Goal: Task Accomplishment & Management: Use online tool/utility

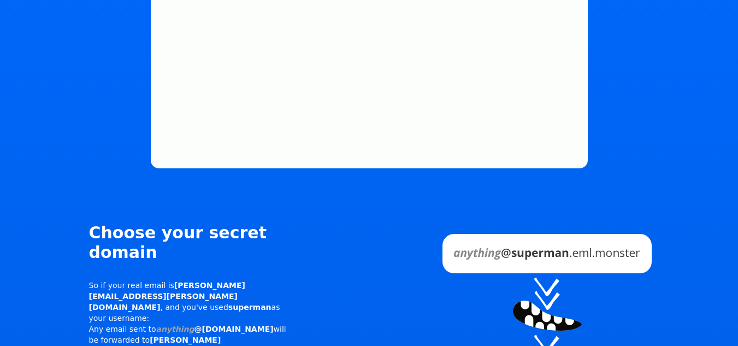
scroll to position [765, 0]
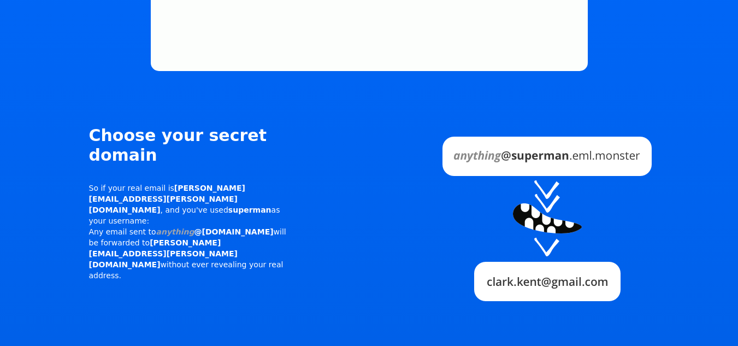
click at [514, 139] on img at bounding box center [546, 216] width 311 height 180
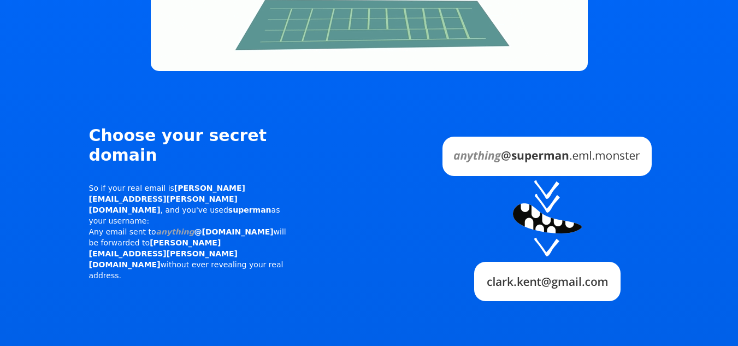
click at [514, 139] on img at bounding box center [546, 216] width 311 height 180
click at [514, 126] on img at bounding box center [546, 216] width 311 height 180
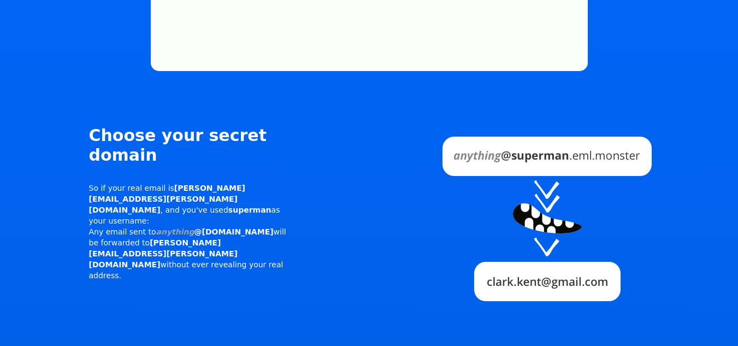
click at [514, 126] on img at bounding box center [546, 216] width 311 height 180
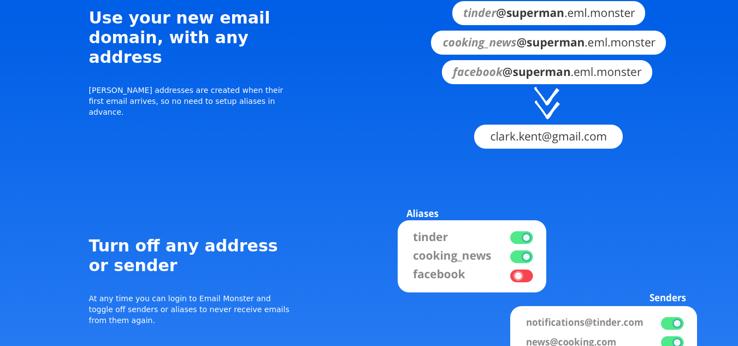
scroll to position [1148, 0]
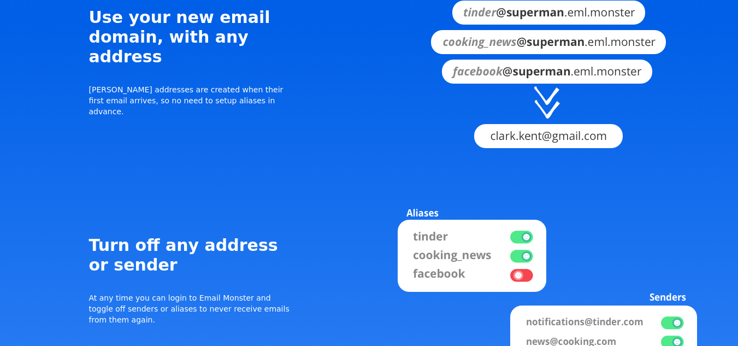
click at [475, 91] on div "Choose your secret domain So if your real email is [PERSON_NAME][EMAIL_ADDRESS]…" at bounding box center [369, 171] width 667 height 897
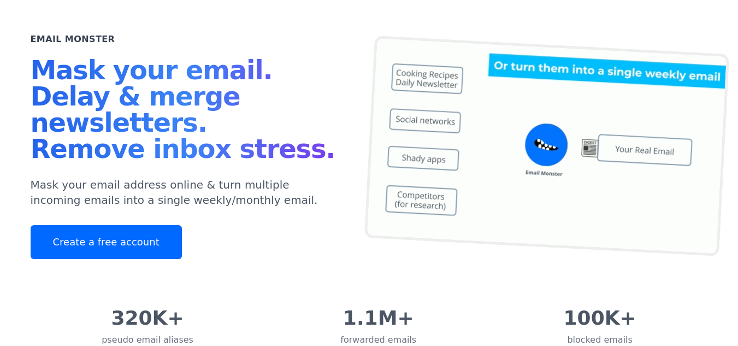
scroll to position [0, 0]
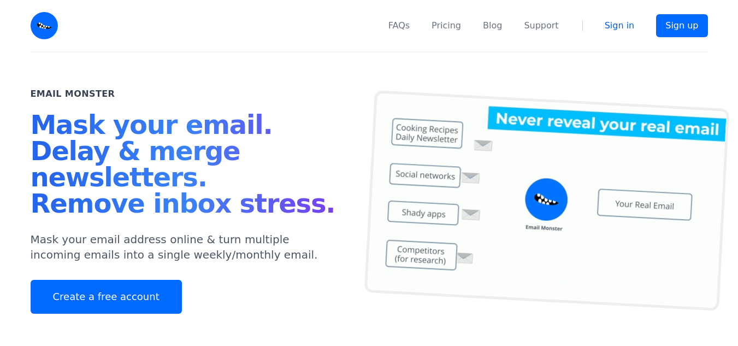
click at [613, 27] on link "Sign in" at bounding box center [620, 25] width 30 height 13
